Goal: Information Seeking & Learning: Learn about a topic

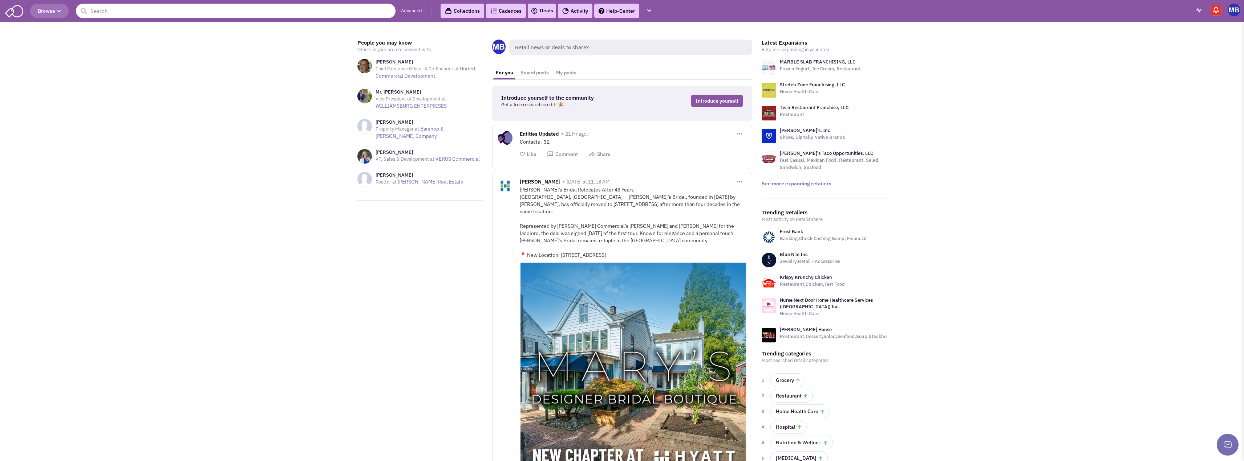
click at [335, 13] on input "text" at bounding box center [236, 11] width 320 height 15
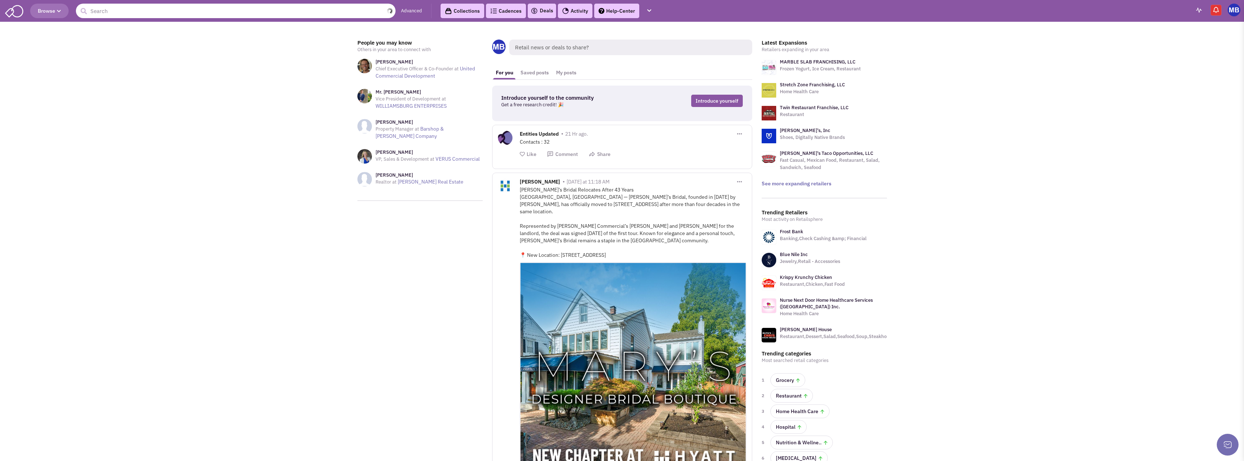
click at [264, 8] on input "text" at bounding box center [236, 11] width 320 height 15
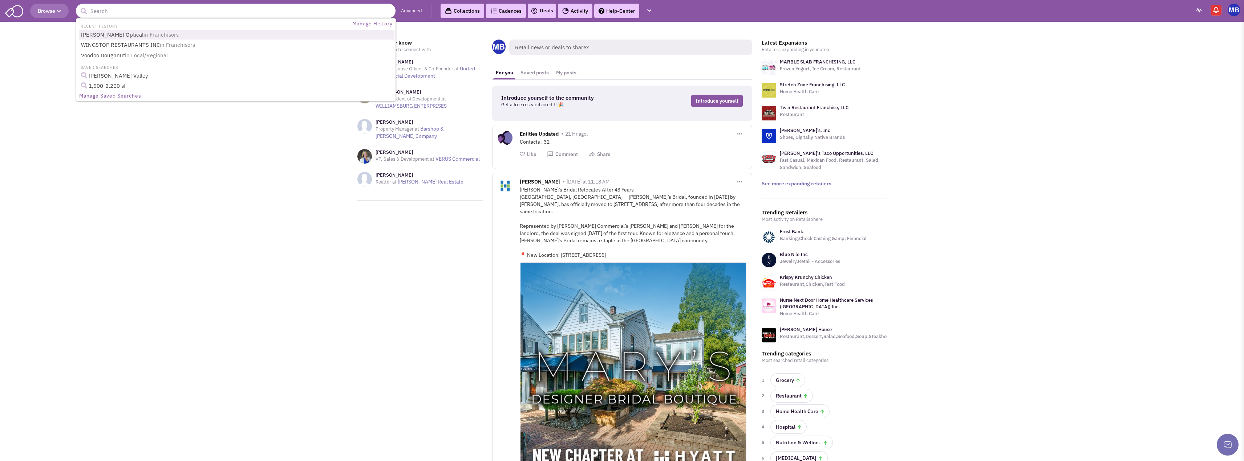
click at [348, 8] on input "text" at bounding box center [236, 11] width 320 height 15
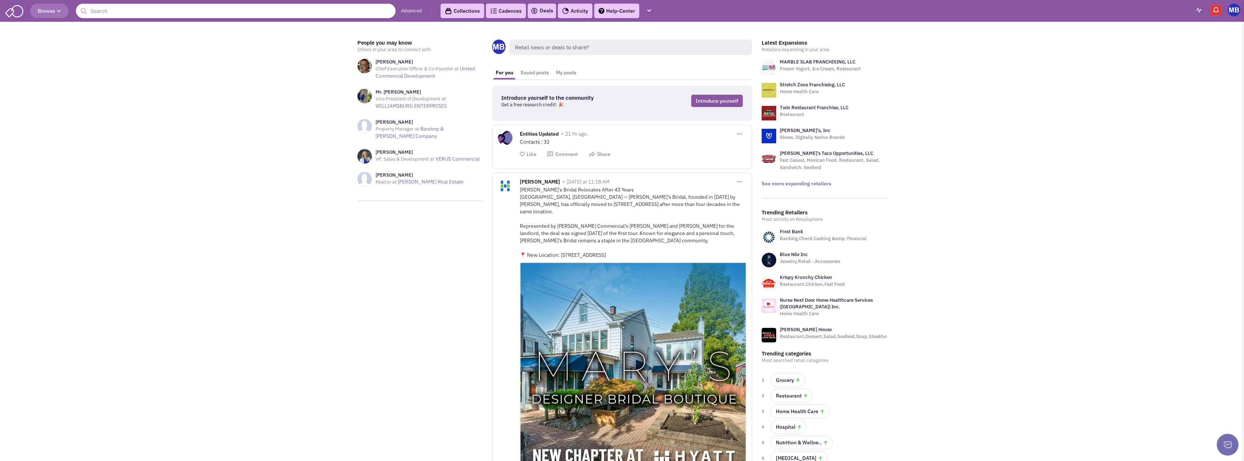
click at [313, 9] on input "text" at bounding box center [236, 11] width 320 height 15
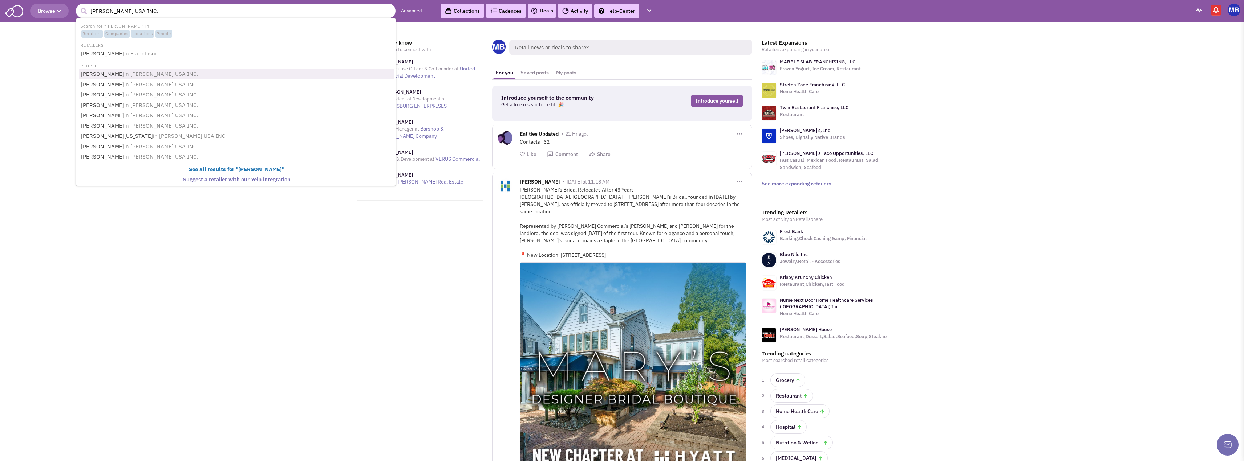
type input "[PERSON_NAME]"
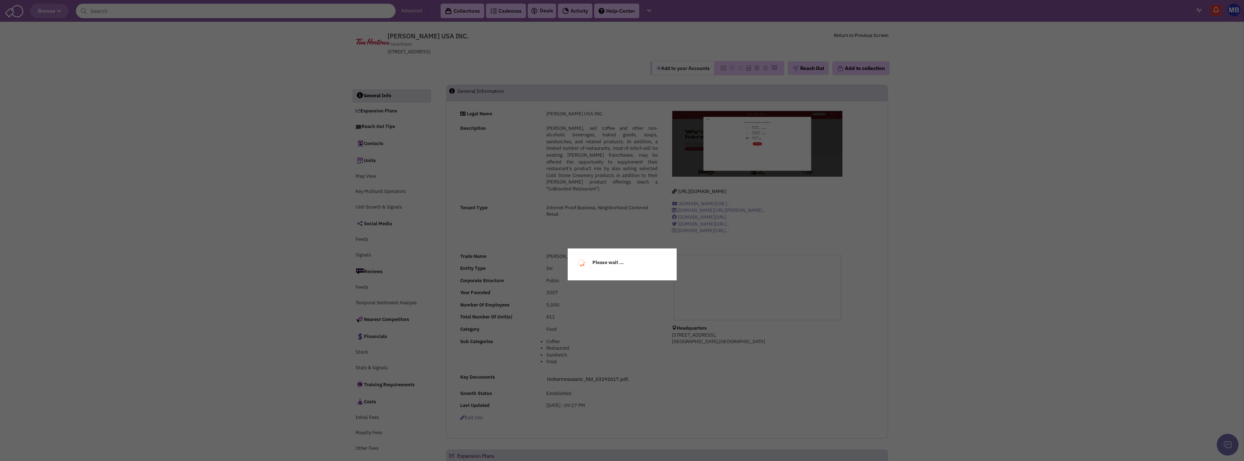
select select
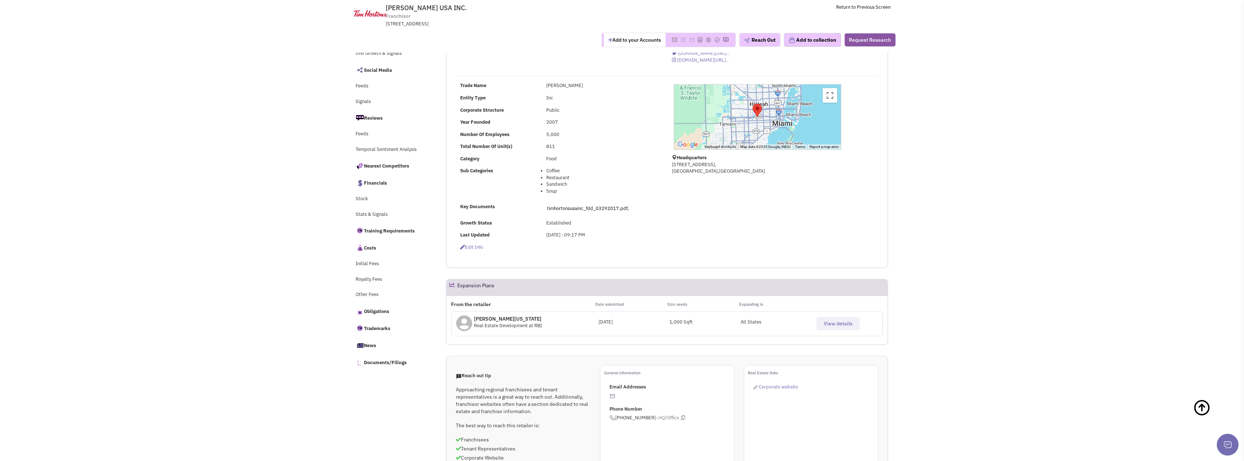
scroll to position [145, 0]
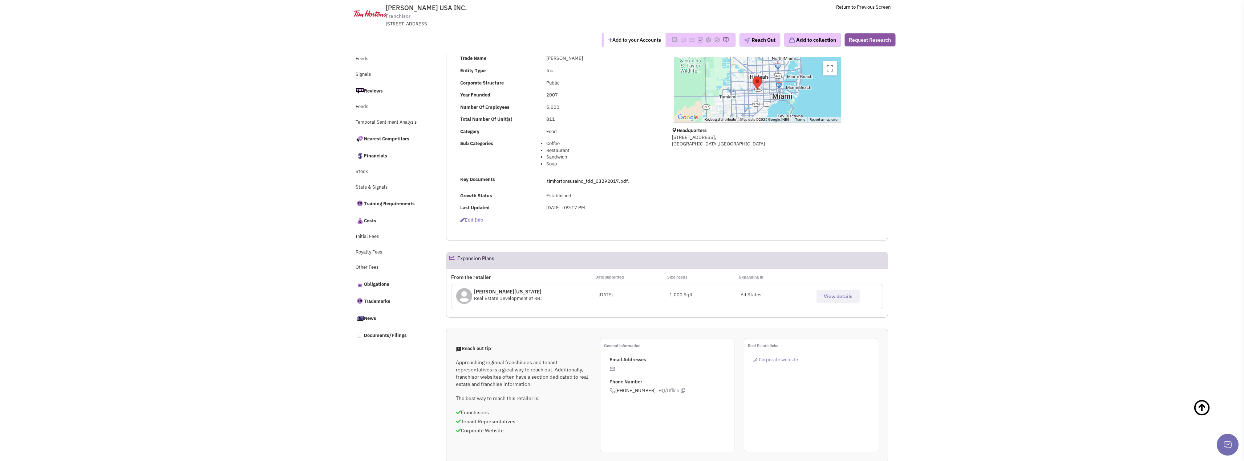
click at [838, 297] on span "View details" at bounding box center [837, 296] width 29 height 7
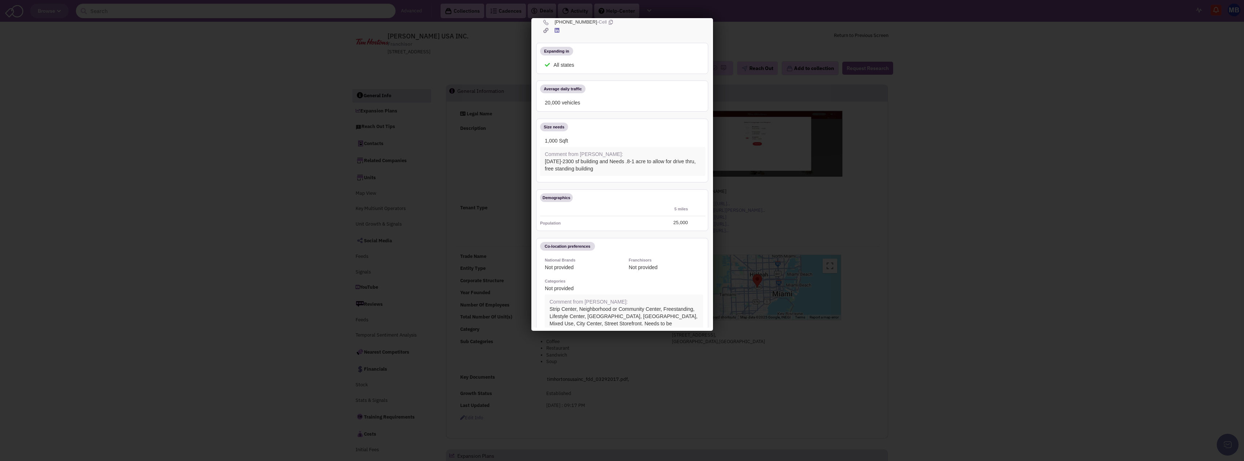
scroll to position [0, 0]
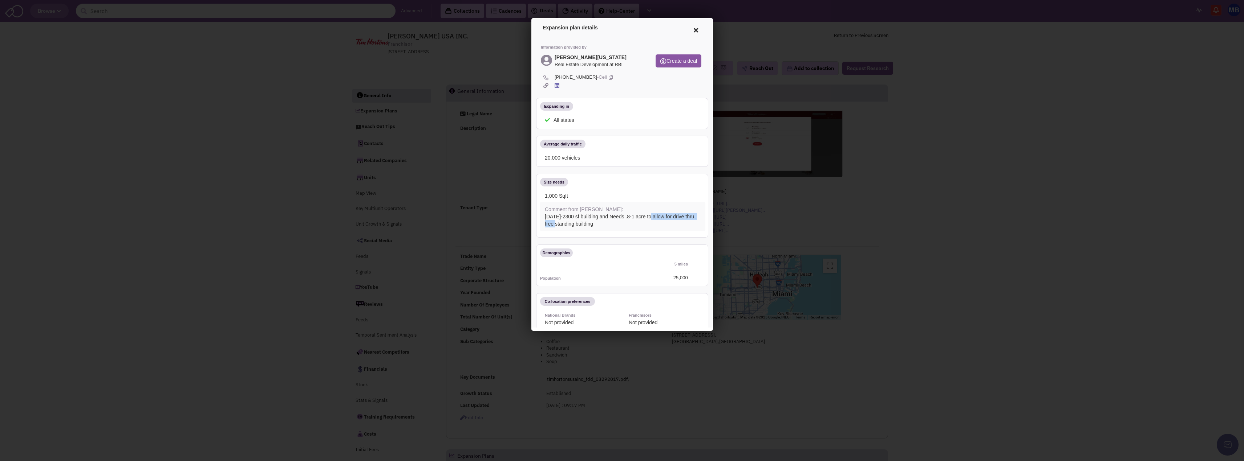
drag, startPoint x: 609, startPoint y: 218, endPoint x: 545, endPoint y: 218, distance: 63.2
click at [546, 218] on div "1000-2300 sf building and Needs .8-1 acre to allow for drive thru, free standin…" at bounding box center [620, 219] width 165 height 15
click at [545, 218] on div "1000-2300 sf building and Needs .8-1 acre to allow for drive thru, free standin…" at bounding box center [620, 219] width 165 height 15
drag, startPoint x: 545, startPoint y: 216, endPoint x: 598, endPoint y: 223, distance: 53.8
click at [598, 223] on div "1000-2300 sf building and Needs .8-1 acre to allow for drive thru, free standin…" at bounding box center [620, 219] width 165 height 15
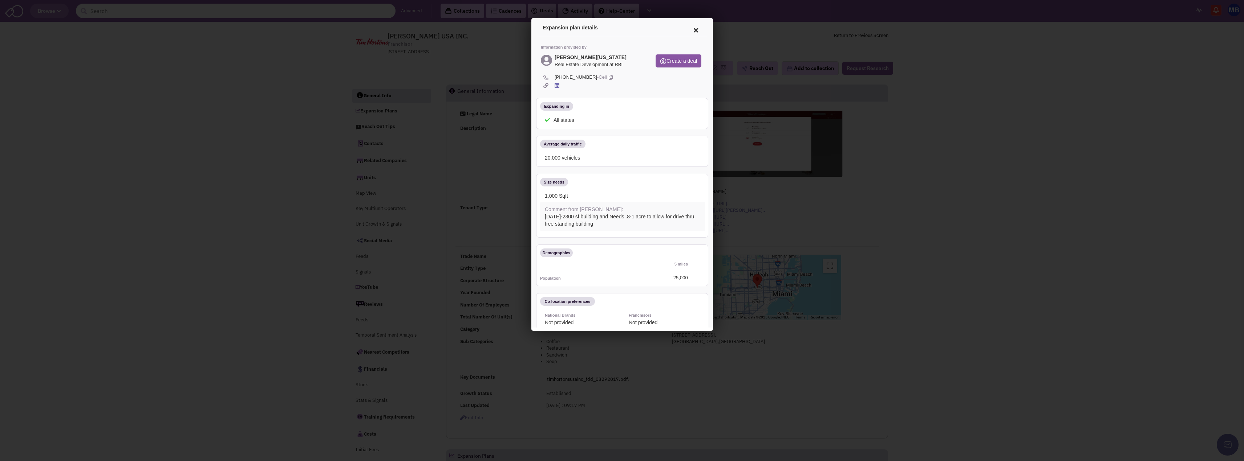
click at [598, 223] on div "1000-2300 sf building and Needs .8-1 acre to allow for drive thru, free standin…" at bounding box center [620, 219] width 165 height 15
drag, startPoint x: 593, startPoint y: 224, endPoint x: 540, endPoint y: 216, distance: 53.9
click at [540, 216] on div "1000-2300 sf building and Needs .8-1 acre to allow for drive thru, free standin…" at bounding box center [620, 219] width 165 height 15
drag, startPoint x: 542, startPoint y: 215, endPoint x: 600, endPoint y: 226, distance: 59.5
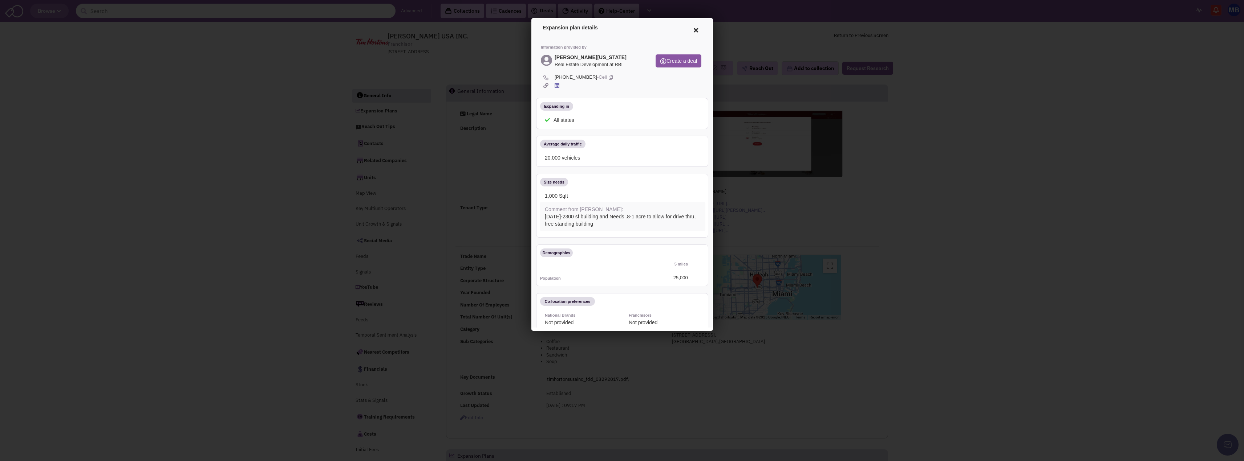
click at [600, 226] on div "1000-2300 sf building and Needs .8-1 acre to allow for drive thru, free standin…" at bounding box center [620, 219] width 165 height 15
drag, startPoint x: 598, startPoint y: 225, endPoint x: 539, endPoint y: 215, distance: 59.4
click at [539, 215] on div "1000-2300 sf building and Needs .8-1 acre to allow for drive thru, free standin…" at bounding box center [620, 219] width 165 height 15
click at [598, 216] on div "1000-2300 sf building and Needs .8-1 acre to allow for drive thru, free standin…" at bounding box center [620, 219] width 165 height 15
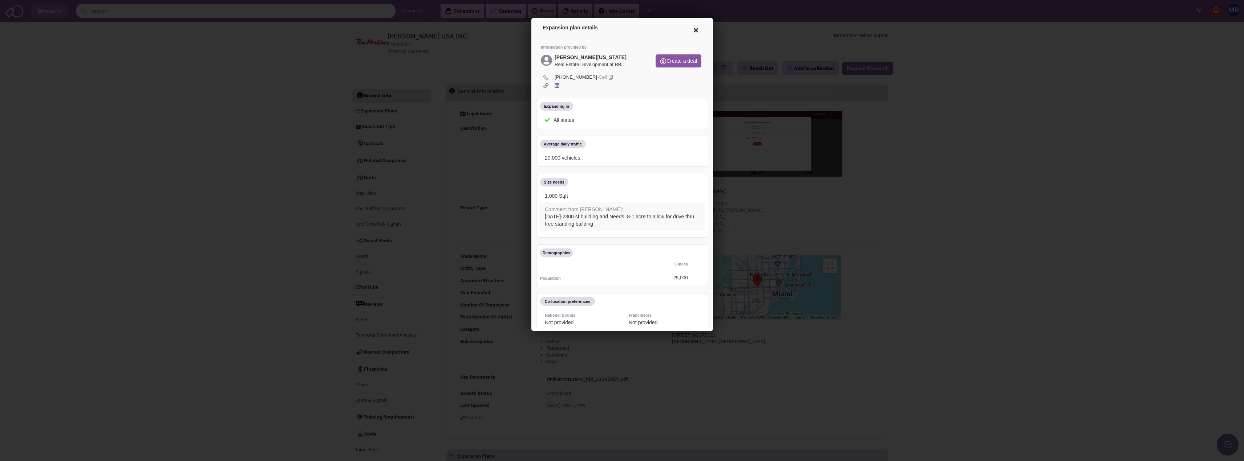
click at [687, 29] on icon at bounding box center [694, 28] width 15 height 17
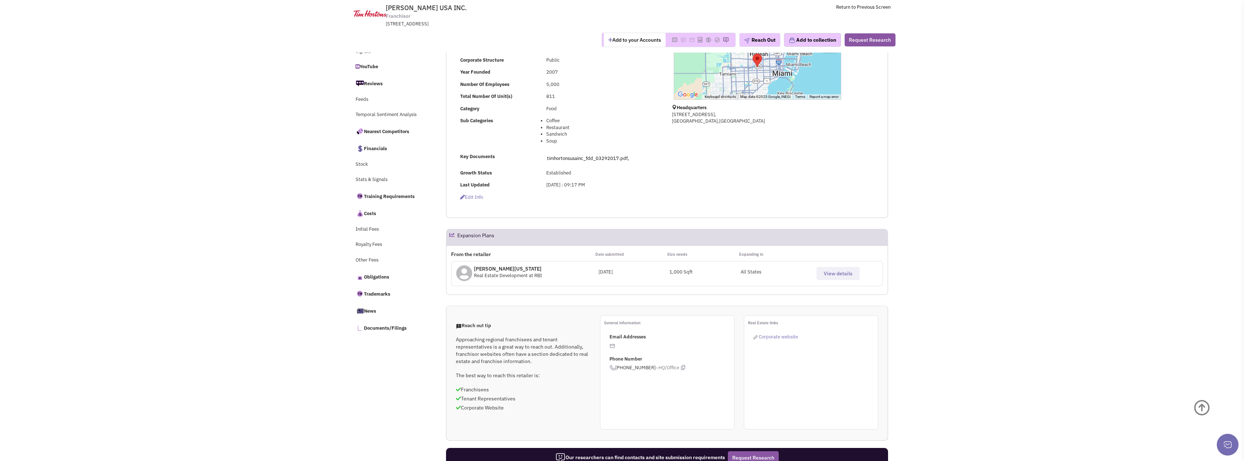
scroll to position [182, 0]
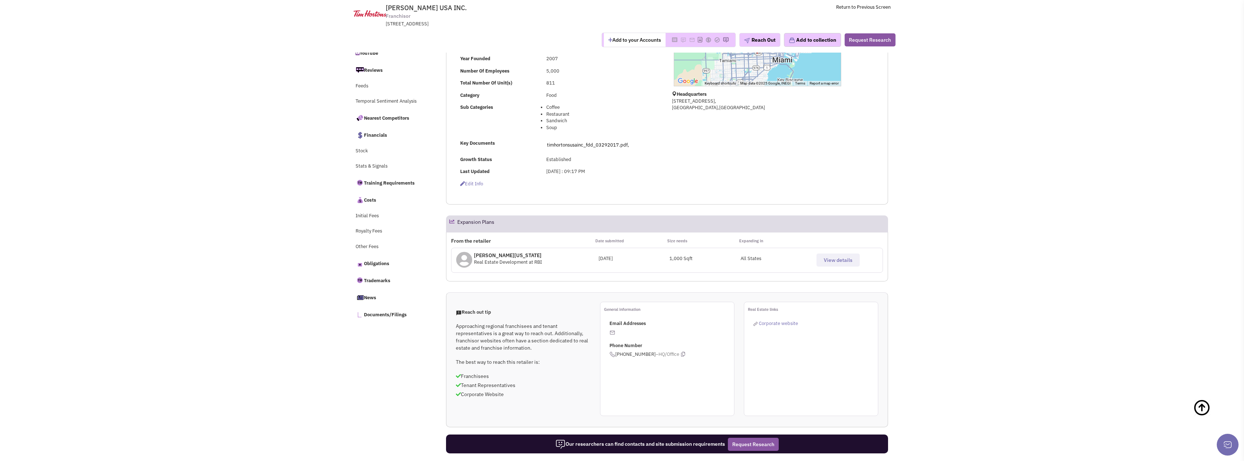
click at [826, 262] on span "View details" at bounding box center [837, 260] width 29 height 7
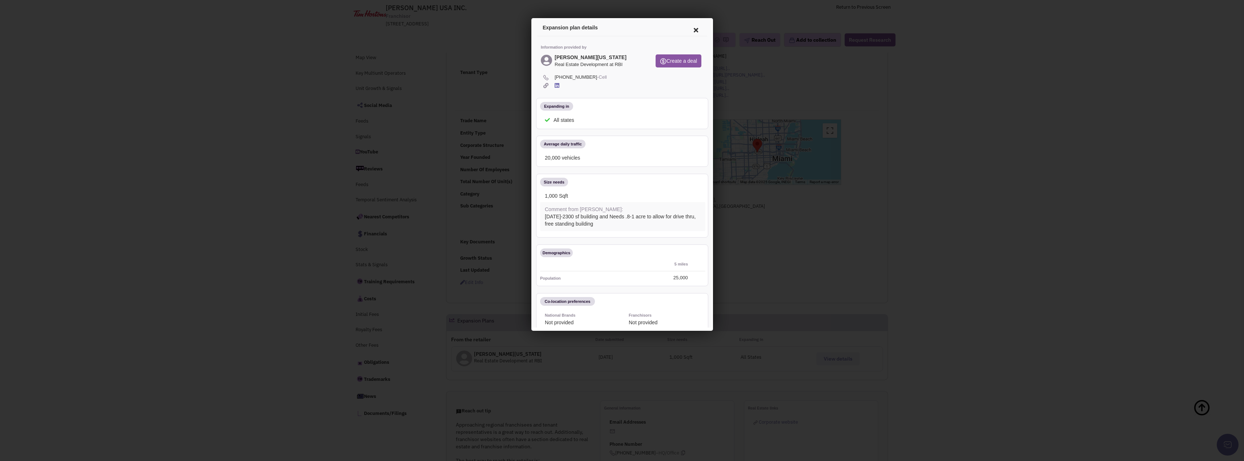
scroll to position [73, 0]
click at [265, 353] on div at bounding box center [622, 230] width 1244 height 461
click at [555, 86] on icon at bounding box center [555, 84] width 5 height 5
click at [688, 29] on icon at bounding box center [694, 28] width 15 height 17
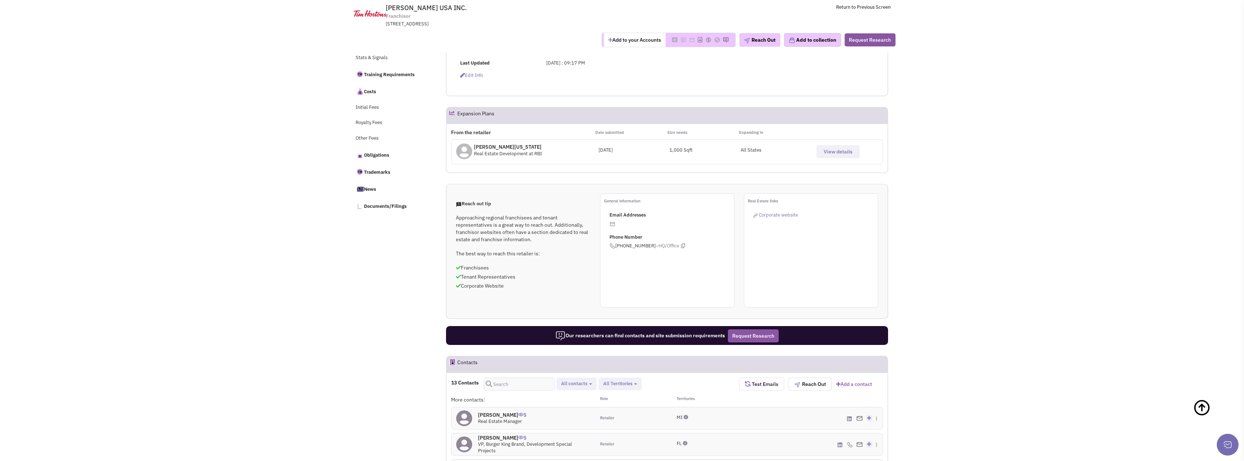
scroll to position [290, 0]
click at [830, 152] on span "View details" at bounding box center [837, 151] width 29 height 7
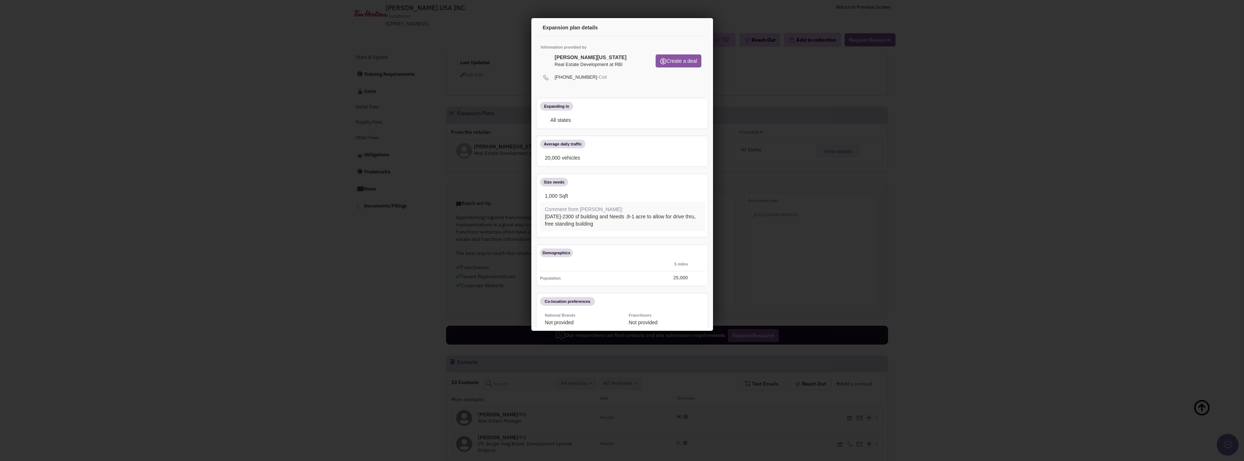
scroll to position [73, 0]
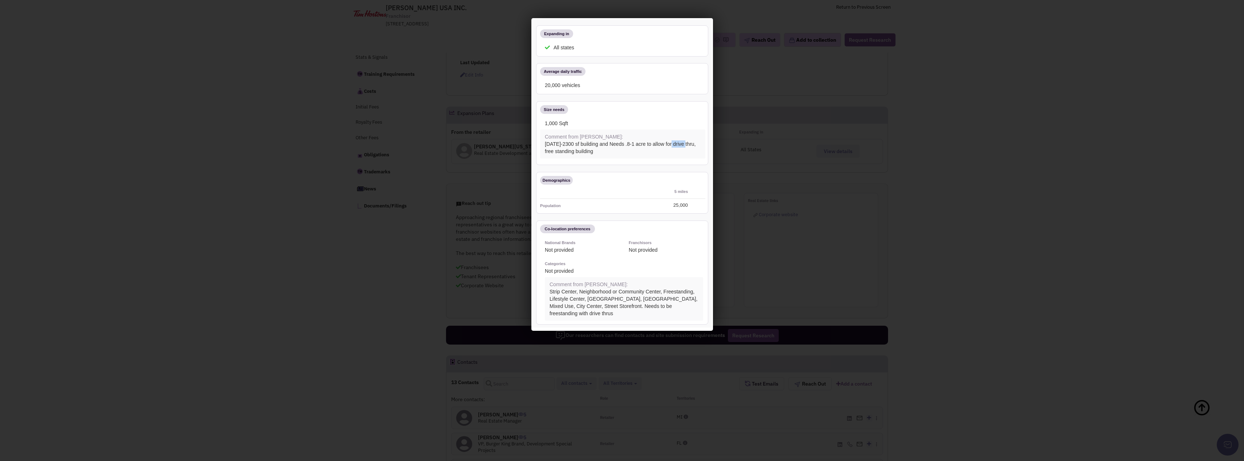
drag, startPoint x: 583, startPoint y: 144, endPoint x: 567, endPoint y: 144, distance: 15.2
click at [569, 144] on div "1000-2300 sf building and Needs .8-1 acre to allow for drive thru, free standin…" at bounding box center [620, 146] width 165 height 15
click at [563, 143] on div "1000-2300 sf building and Needs .8-1 acre to allow for drive thru, free standin…" at bounding box center [620, 146] width 165 height 15
drag, startPoint x: 623, startPoint y: 143, endPoint x: 675, endPoint y: 145, distance: 51.2
click at [675, 145] on div "1000-2300 sf building and Needs .8-1 acre to allow for drive thru, free standin…" at bounding box center [620, 146] width 165 height 15
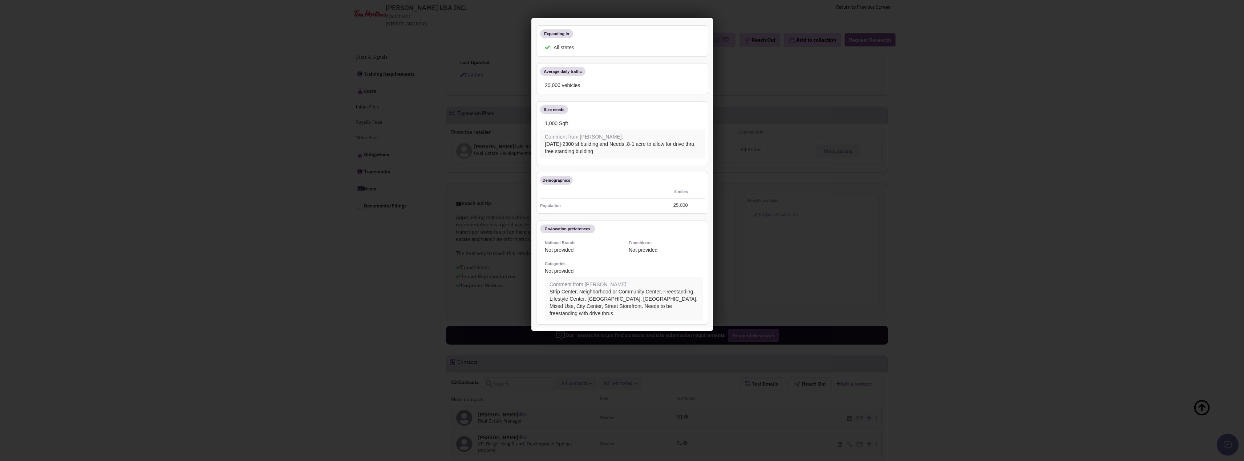
click at [675, 145] on div "1000-2300 sf building and Needs .8-1 acre to allow for drive thru, free standin…" at bounding box center [620, 146] width 165 height 15
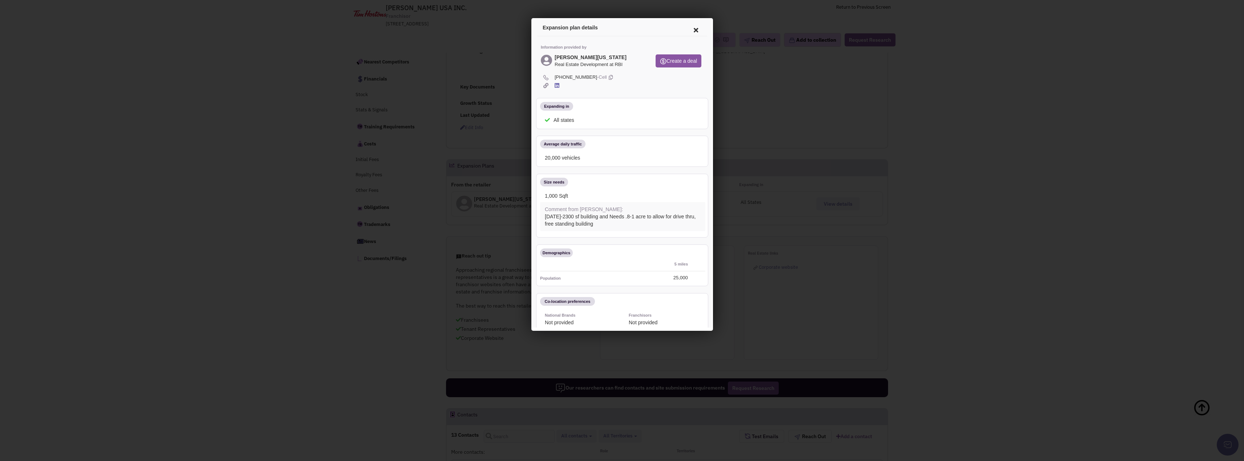
scroll to position [182, 0]
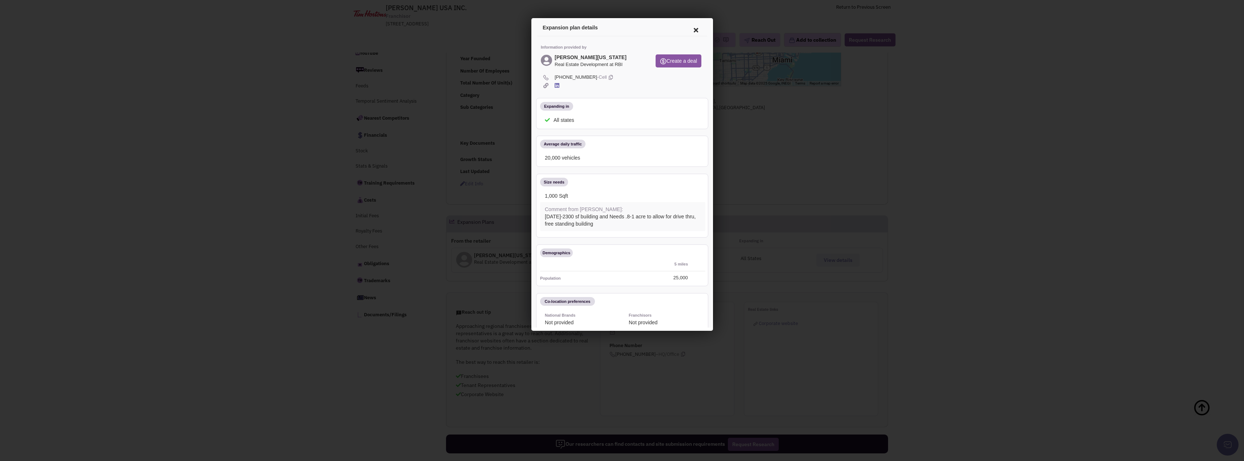
click at [690, 29] on icon at bounding box center [694, 28] width 15 height 17
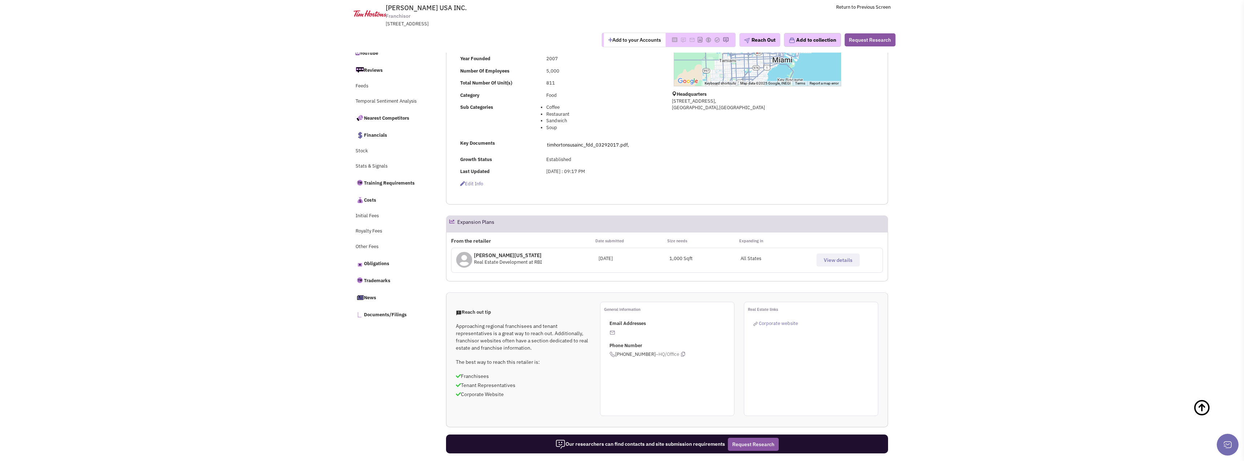
click at [849, 260] on span "View details" at bounding box center [837, 260] width 29 height 7
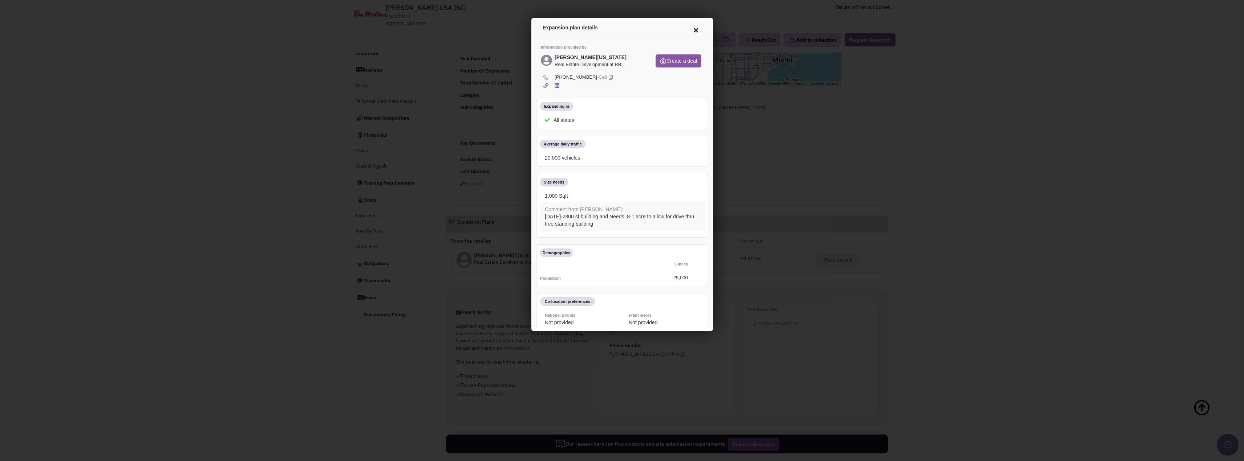
scroll to position [0, 0]
click at [555, 85] on icon at bounding box center [555, 84] width 5 height 5
click at [1201, 43] on div at bounding box center [622, 230] width 1244 height 461
click at [688, 28] on icon at bounding box center [694, 28] width 15 height 17
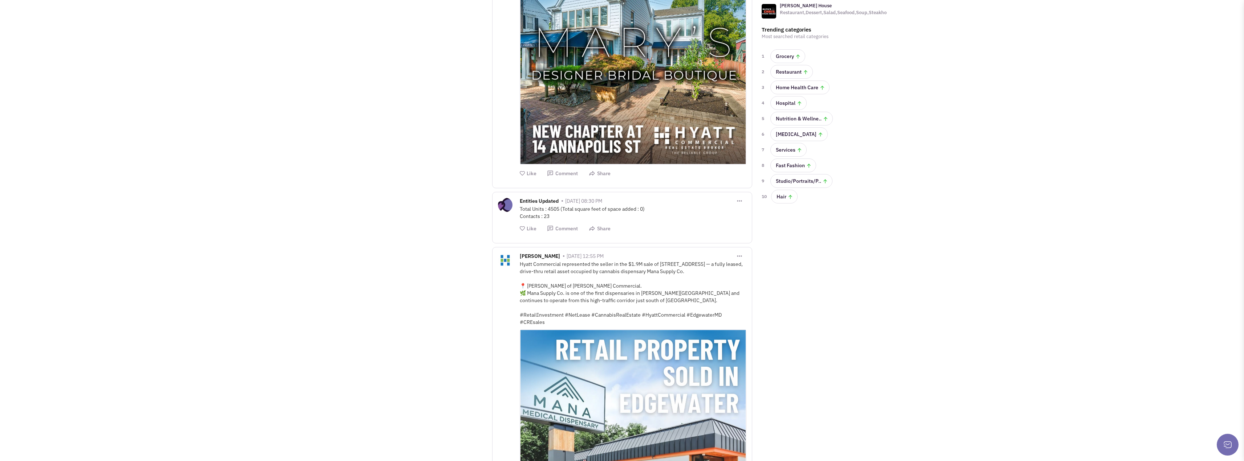
scroll to position [218, 0]
